Goal: Task Accomplishment & Management: Manage account settings

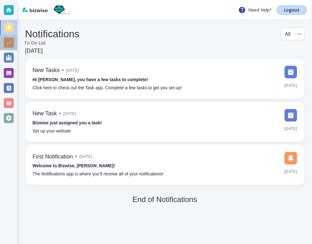
click at [10, 43] on div at bounding box center [9, 43] width 10 height 10
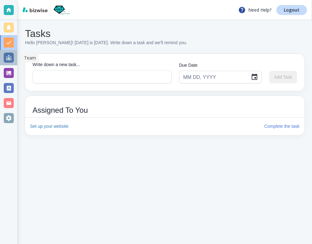
click at [10, 57] on div at bounding box center [9, 58] width 10 height 10
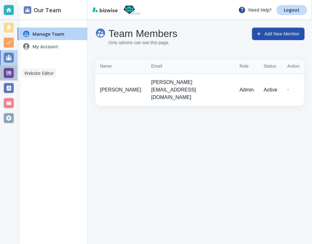
click at [9, 72] on div at bounding box center [9, 73] width 10 height 10
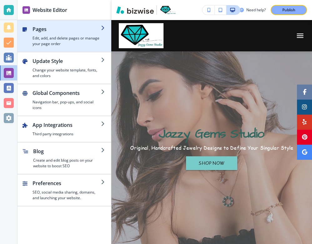
click at [102, 29] on icon "button" at bounding box center [103, 27] width 5 height 5
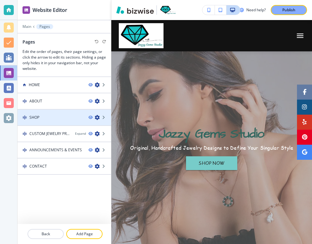
click at [63, 118] on div "SHOP" at bounding box center [51, 117] width 66 height 6
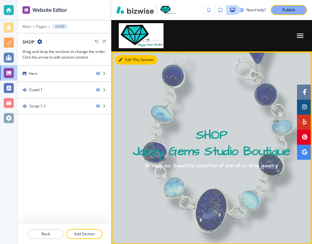
click at [128, 59] on button "Edit This Section" at bounding box center [136, 59] width 42 height 9
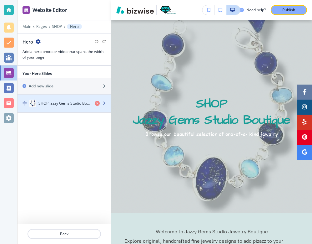
click at [73, 103] on h4 "SHOP Jazzy Gems Studio Boutique" at bounding box center [63, 103] width 51 height 6
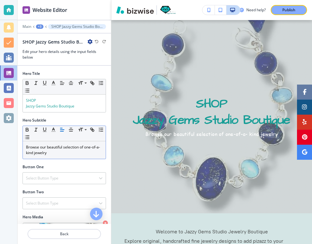
click at [84, 147] on p "Browse our beautiful selection of one-of-a- kind jewelry" at bounding box center [64, 149] width 77 height 11
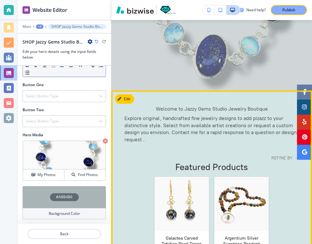
scroll to position [156, 0]
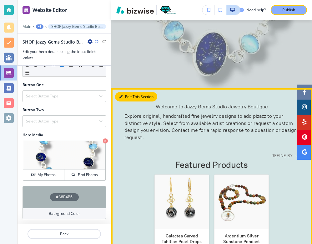
click at [129, 97] on button "Edit This Section" at bounding box center [136, 96] width 42 height 9
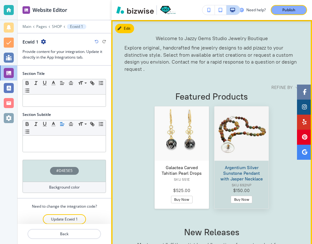
scroll to position [0, 0]
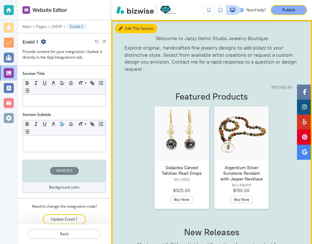
click at [131, 30] on button "Edit This Section" at bounding box center [136, 28] width 42 height 9
drag, startPoint x: 268, startPoint y: 48, endPoint x: 253, endPoint y: 47, distance: 15.3
click at [252, 47] on p "Explore original, handcrafted fine jewelry designs to add pizazz to your distin…" at bounding box center [211, 58] width 174 height 28
click at [272, 70] on p "Explore original, handcrafted fine jewelry designs to add pizazz to your distin…" at bounding box center [211, 58] width 174 height 28
click at [128, 28] on button "Edit This Section" at bounding box center [136, 28] width 42 height 9
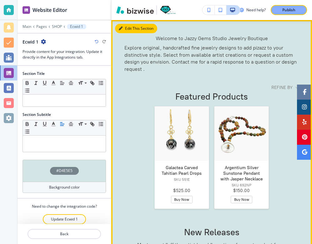
click at [128, 28] on button "Edit This Section" at bounding box center [136, 28] width 42 height 9
click at [127, 28] on button "Edit This Section" at bounding box center [136, 28] width 42 height 9
click at [120, 29] on icon "button" at bounding box center [121, 29] width 4 height 4
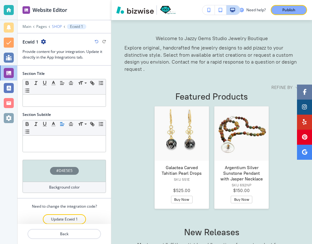
click at [58, 26] on p "SHOP" at bounding box center [57, 26] width 10 height 4
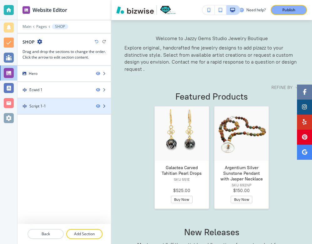
click at [60, 109] on div at bounding box center [64, 111] width 93 height 5
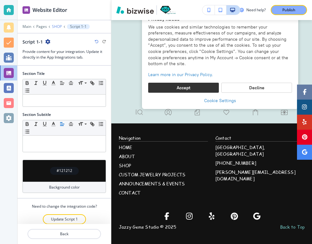
click at [56, 26] on p "SHOP" at bounding box center [57, 26] width 10 height 4
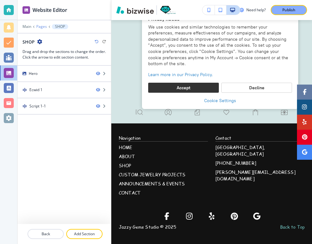
click at [41, 28] on p "Pages" at bounding box center [41, 26] width 11 height 4
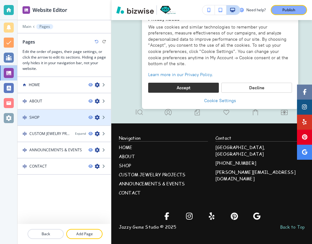
click at [87, 120] on div at bounding box center [64, 122] width 93 height 5
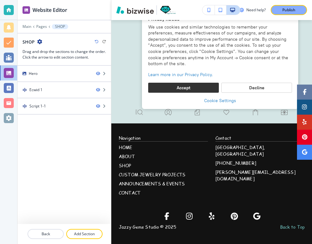
click at [40, 41] on icon "button" at bounding box center [39, 41] width 5 height 5
click at [75, 42] on div "SHOP" at bounding box center [64, 41] width 83 height 7
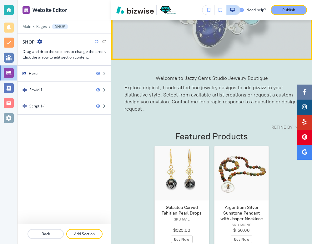
scroll to position [189, 0]
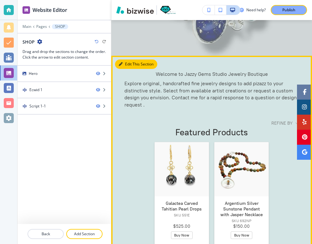
click at [128, 64] on button "Edit This Section" at bounding box center [136, 63] width 42 height 9
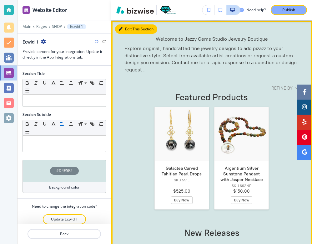
scroll to position [224, 0]
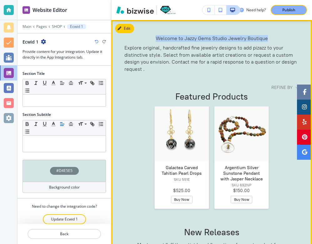
drag, startPoint x: 267, startPoint y: 38, endPoint x: 153, endPoint y: 39, distance: 114.1
click at [153, 39] on p "Welcome to Jazzy Gems Studio Jewelry Boutique" at bounding box center [211, 38] width 174 height 7
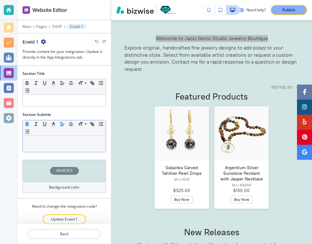
click at [28, 123] on icon "button" at bounding box center [27, 123] width 2 height 2
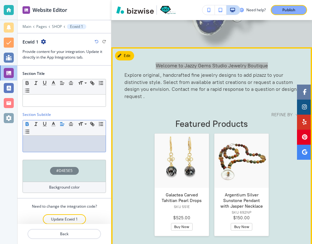
scroll to position [199, 0]
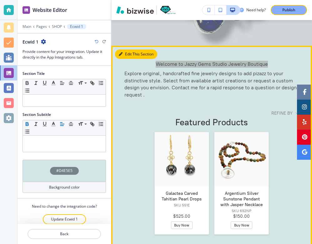
click at [132, 53] on button "Edit This Section" at bounding box center [136, 53] width 42 height 9
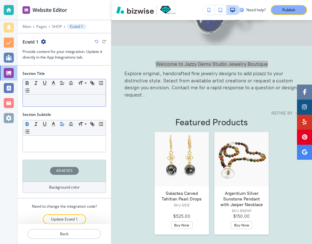
click at [32, 100] on p at bounding box center [64, 101] width 77 height 6
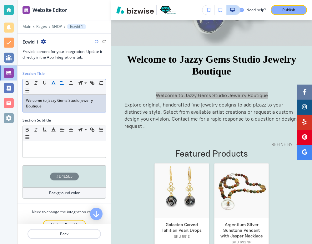
click at [54, 83] on line "button" at bounding box center [54, 83] width 2 height 0
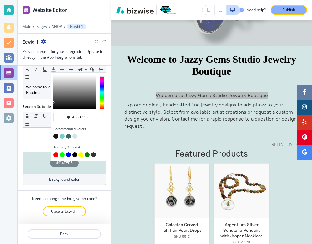
scroll to position [13, 0]
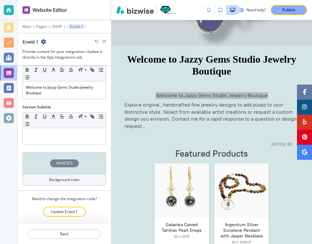
click at [22, 147] on div at bounding box center [20, 122] width 5 height 138
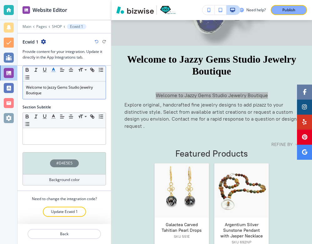
click at [53, 70] on line "button" at bounding box center [54, 70] width 2 height 0
click at [49, 78] on div "Small Normal Large Huge" at bounding box center [64, 73] width 83 height 15
click at [85, 69] on icon at bounding box center [86, 70] width 8 height 6
click at [86, 86] on span at bounding box center [85, 86] width 14 height 8
click at [85, 79] on span at bounding box center [85, 79] width 14 height 8
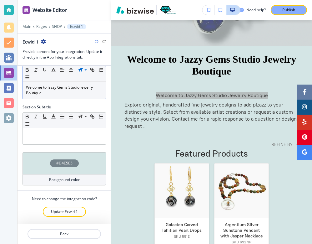
click at [85, 80] on div "Small Normal Large Huge" at bounding box center [64, 73] width 83 height 15
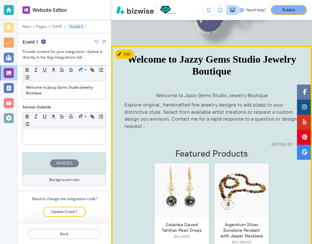
click at [266, 94] on span "Welcome to Jazzy Gems Studio Jewelry Boutique" at bounding box center [212, 95] width 112 height 6
click at [268, 93] on p "Welcome to Jazzy Gems Studio Jewelry Boutique" at bounding box center [211, 95] width 174 height 7
click at [124, 53] on button "Edit This Section" at bounding box center [136, 53] width 42 height 9
click at [268, 94] on p "Welcome to Jazzy Gems Studio Jewelry Boutique" at bounding box center [211, 95] width 174 height 7
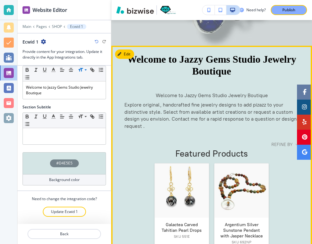
click at [268, 94] on p "Welcome to Jazzy Gems Studio Jewelry Boutique" at bounding box center [211, 95] width 174 height 7
click at [244, 94] on span "Welcome to Jazzy Gems Studio Jewelry Boutique" at bounding box center [212, 95] width 112 height 6
click at [265, 94] on span "Welcome to Jazzy Gems Studio Jewelry Boutique" at bounding box center [212, 95] width 112 height 6
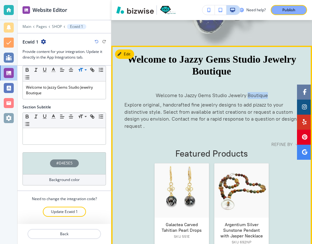
click at [268, 94] on p "Welcome to Jazzy Gems Studio Jewelry Boutique" at bounding box center [211, 95] width 174 height 7
click at [258, 93] on span "Welcome to Jazzy Gems Studio Jewelry Boutique" at bounding box center [212, 95] width 112 height 6
drag, startPoint x: 233, startPoint y: 94, endPoint x: 220, endPoint y: 94, distance: 13.4
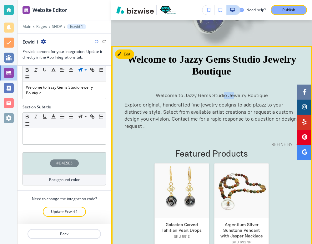
click at [220, 94] on span "Welcome to Jazzy Gems Studio Jewelry Boutique" at bounding box center [212, 95] width 112 height 6
click at [155, 94] on p "Welcome to Jazzy Gems Studio Jewelry Boutique" at bounding box center [211, 95] width 174 height 7
click at [129, 54] on button "Edit This Section" at bounding box center [136, 53] width 42 height 9
click at [128, 53] on button "Edit This Section" at bounding box center [136, 53] width 42 height 9
click at [121, 53] on icon "button" at bounding box center [121, 54] width 4 height 4
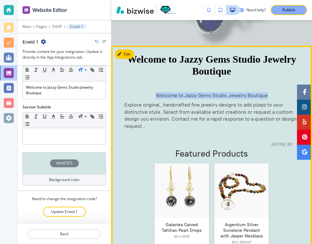
drag, startPoint x: 267, startPoint y: 95, endPoint x: 154, endPoint y: 93, distance: 113.5
click at [154, 93] on p "Welcome to Jazzy Gems Studio Jewelry Boutique" at bounding box center [211, 95] width 174 height 7
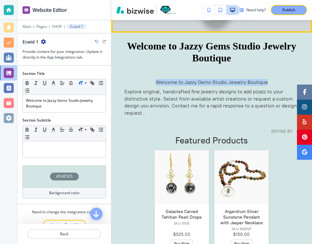
scroll to position [215, 0]
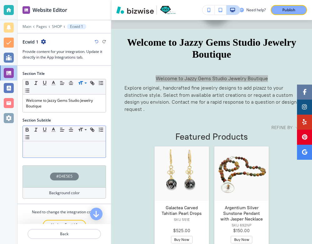
click at [34, 147] on p "﻿" at bounding box center [64, 147] width 77 height 6
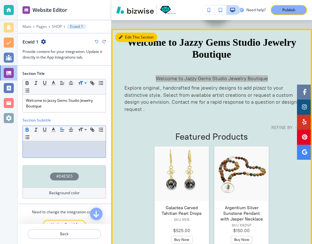
click at [129, 38] on button "Edit This Section" at bounding box center [136, 37] width 42 height 9
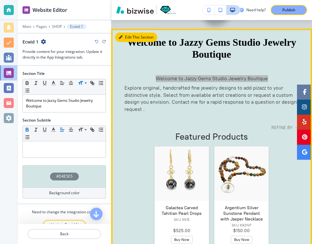
click at [125, 38] on button "Edit This Section" at bounding box center [136, 37] width 42 height 9
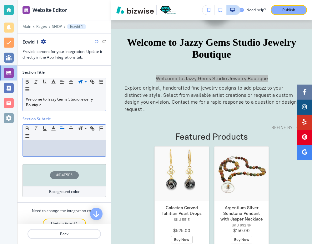
scroll to position [0, 0]
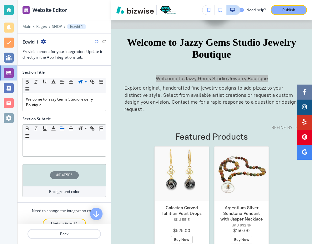
click at [44, 40] on icon "button" at bounding box center [43, 41] width 5 height 5
click at [43, 40] on icon "button" at bounding box center [43, 41] width 5 height 5
click at [53, 35] on div at bounding box center [64, 35] width 93 height 5
click at [9, 118] on div at bounding box center [9, 118] width 10 height 10
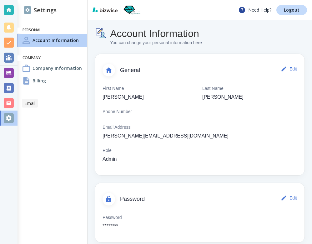
click at [9, 100] on div at bounding box center [9, 103] width 10 height 10
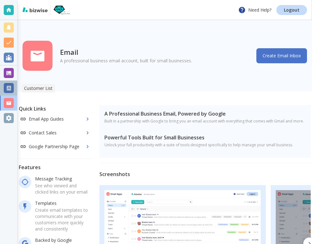
click at [10, 87] on div at bounding box center [9, 88] width 10 height 10
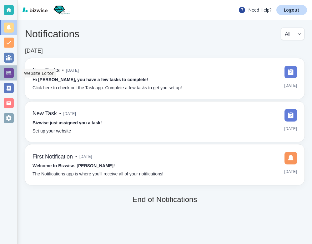
click at [11, 72] on div at bounding box center [9, 73] width 10 height 10
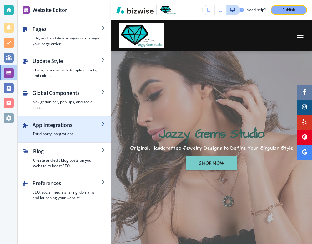
click at [101, 121] on icon "button" at bounding box center [103, 123] width 5 height 5
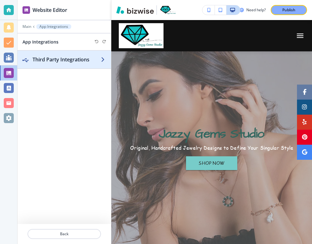
click at [70, 62] on h2 "Third Party Integrations" at bounding box center [67, 60] width 68 height 8
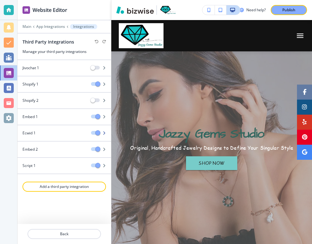
click at [86, 134] on div "Ecwid 1" at bounding box center [52, 133] width 68 height 6
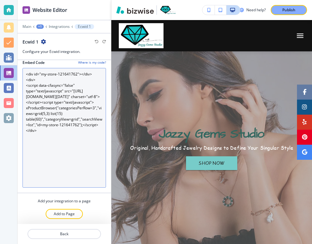
scroll to position [5, 0]
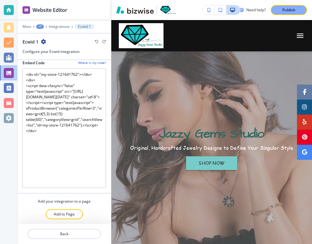
click at [69, 39] on div "Ecwid 1" at bounding box center [64, 41] width 83 height 7
click at [25, 28] on p "Main" at bounding box center [27, 26] width 9 height 4
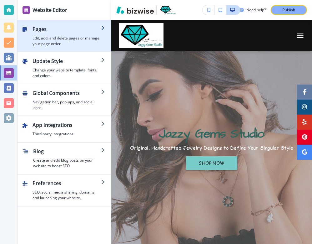
click at [93, 39] on h4 "Edit, add, and delete pages or manage your page order" at bounding box center [67, 40] width 68 height 11
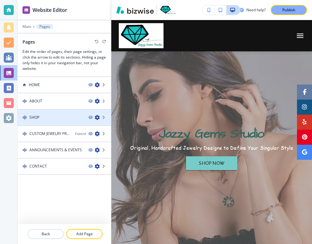
click at [96, 118] on icon "button" at bounding box center [97, 117] width 5 height 5
click at [58, 117] on div "SHOP" at bounding box center [51, 117] width 66 height 6
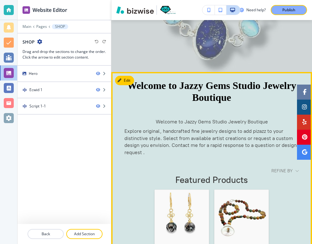
scroll to position [173, 0]
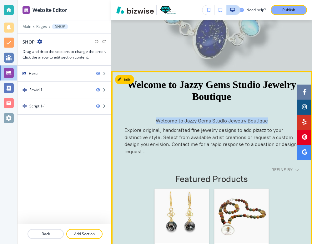
drag, startPoint x: 268, startPoint y: 120, endPoint x: 162, endPoint y: 115, distance: 105.8
click at [162, 115] on div "Welcome to Jazzy Gems Studio Jewelry Boutique Explore original, handcrafted fin…" at bounding box center [211, 139] width 174 height 54
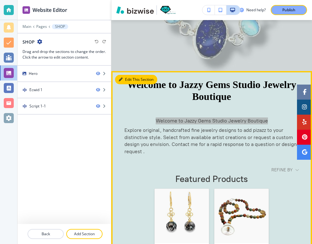
click at [129, 80] on button "Edit This Section" at bounding box center [136, 79] width 42 height 9
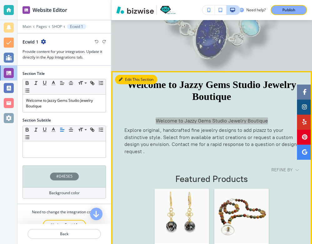
scroll to position [224, 0]
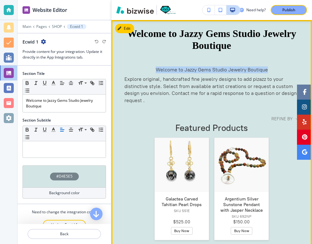
click at [268, 68] on p "Welcome to Jazzy Gems Studio Jewelry Boutique" at bounding box center [211, 69] width 174 height 7
click at [267, 68] on span "Welcome to Jazzy Gems Studio Jewelry Boutique" at bounding box center [212, 70] width 112 height 6
click at [154, 68] on p "Welcome to Jazzy Gems Studio Jewelry Boutique" at bounding box center [211, 69] width 174 height 7
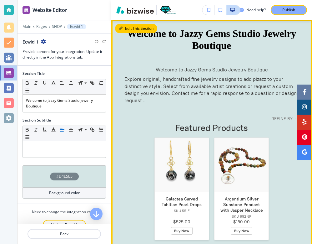
click at [127, 28] on button "Edit This Section" at bounding box center [136, 28] width 42 height 9
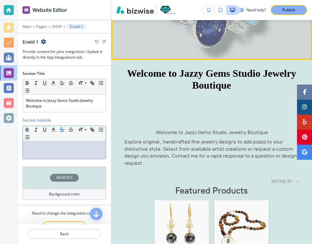
scroll to position [198, 0]
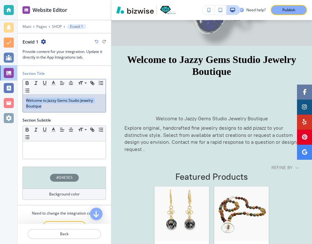
drag, startPoint x: 46, startPoint y: 106, endPoint x: 22, endPoint y: 99, distance: 24.8
click at [22, 99] on div "Section Title Small Normal Large Huge Welcome to Jazzy Gems Studio Jewelry Bout…" at bounding box center [64, 135] width 93 height 139
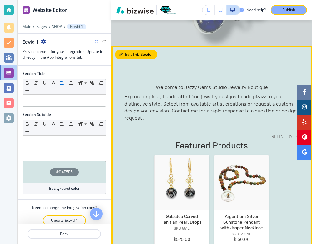
click at [128, 54] on button "Edit This Section" at bounding box center [136, 54] width 42 height 9
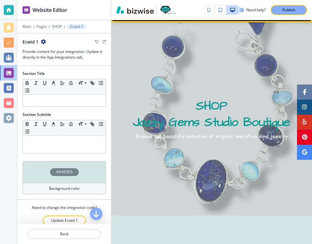
scroll to position [18, 0]
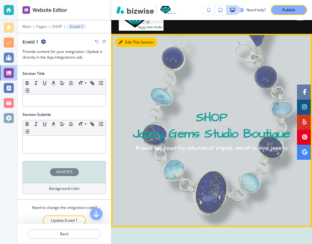
click at [130, 42] on button "Edit This Section" at bounding box center [136, 42] width 42 height 9
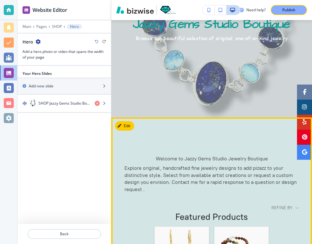
scroll to position [122, 0]
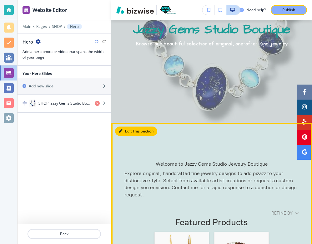
click at [129, 133] on button "Edit This Section" at bounding box center [136, 130] width 42 height 9
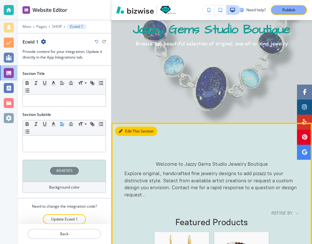
scroll to position [224, 0]
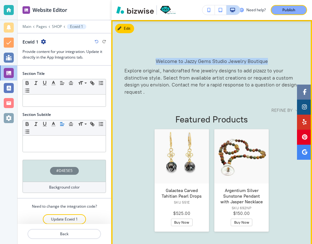
drag, startPoint x: 267, startPoint y: 60, endPoint x: 137, endPoint y: 60, distance: 130.4
click at [137, 60] on p "Welcome to Jazzy Gems Studio Jewelry Boutique" at bounding box center [211, 61] width 174 height 7
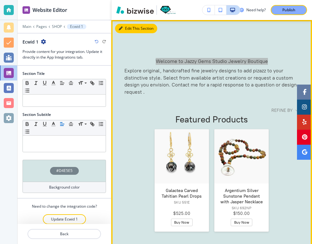
click at [125, 28] on button "Edit This Section" at bounding box center [136, 28] width 42 height 9
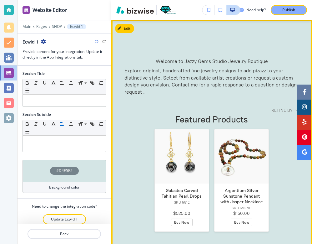
click at [268, 59] on p "Welcome to Jazzy Gems Studio Jewelry Boutique" at bounding box center [211, 61] width 174 height 7
click at [267, 60] on p "Welcome to Jazzy Gems Studio Jewelry Boutique" at bounding box center [211, 61] width 174 height 7
drag, startPoint x: 265, startPoint y: 60, endPoint x: 156, endPoint y: 58, distance: 109.1
click at [156, 58] on span "Welcome to Jazzy Gems Studio Jewelry Boutique" at bounding box center [212, 61] width 112 height 6
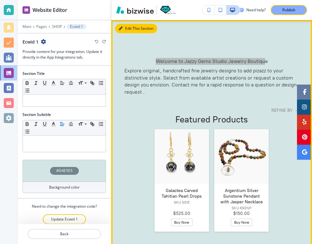
click at [128, 27] on button "Edit This Section" at bounding box center [136, 28] width 42 height 9
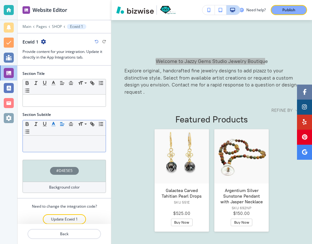
click at [54, 124] on icon "button" at bounding box center [54, 124] width 6 height 6
click at [84, 140] on span at bounding box center [85, 140] width 14 height 8
click at [27, 124] on icon "button" at bounding box center [27, 124] width 6 height 6
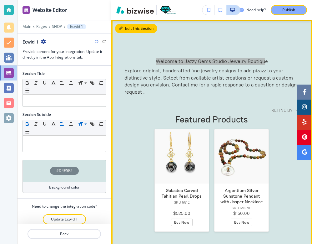
click at [127, 27] on button "Edit This Section" at bounding box center [136, 28] width 42 height 9
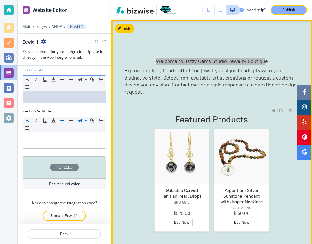
scroll to position [0, 0]
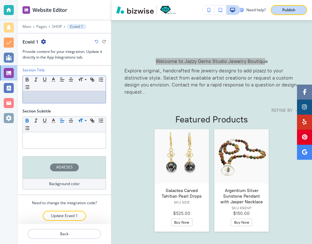
click at [285, 10] on p "Publish" at bounding box center [288, 10] width 13 height 6
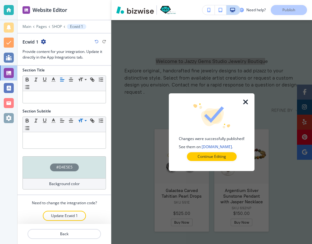
click at [247, 103] on icon "button" at bounding box center [246, 102] width 8 height 8
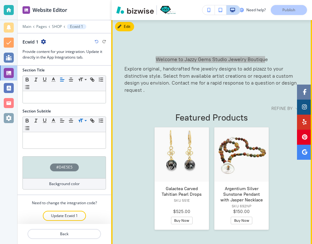
scroll to position [226, 0]
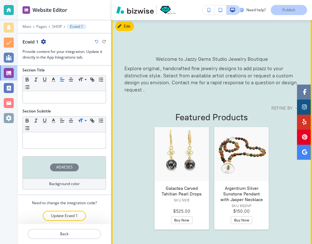
click at [134, 109] on div "Refine by" at bounding box center [211, 108] width 174 height 6
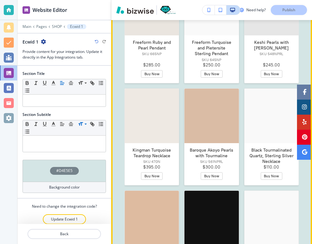
scroll to position [2557, 0]
